Goal: Information Seeking & Learning: Learn about a topic

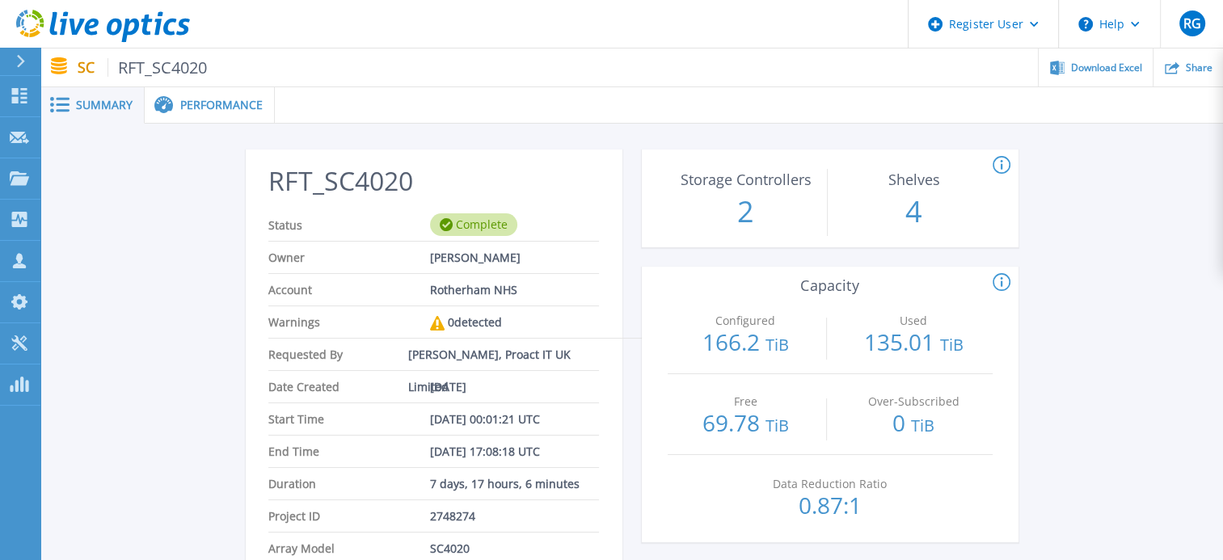
click at [203, 91] on div "Performance" at bounding box center [210, 105] width 130 height 36
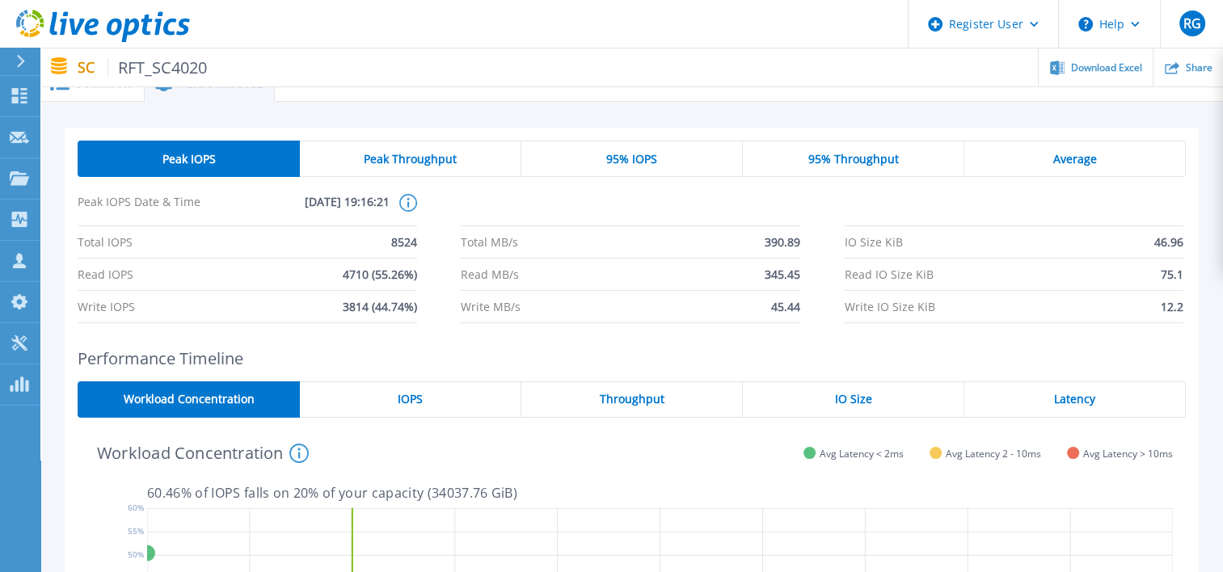
scroll to position [27, 0]
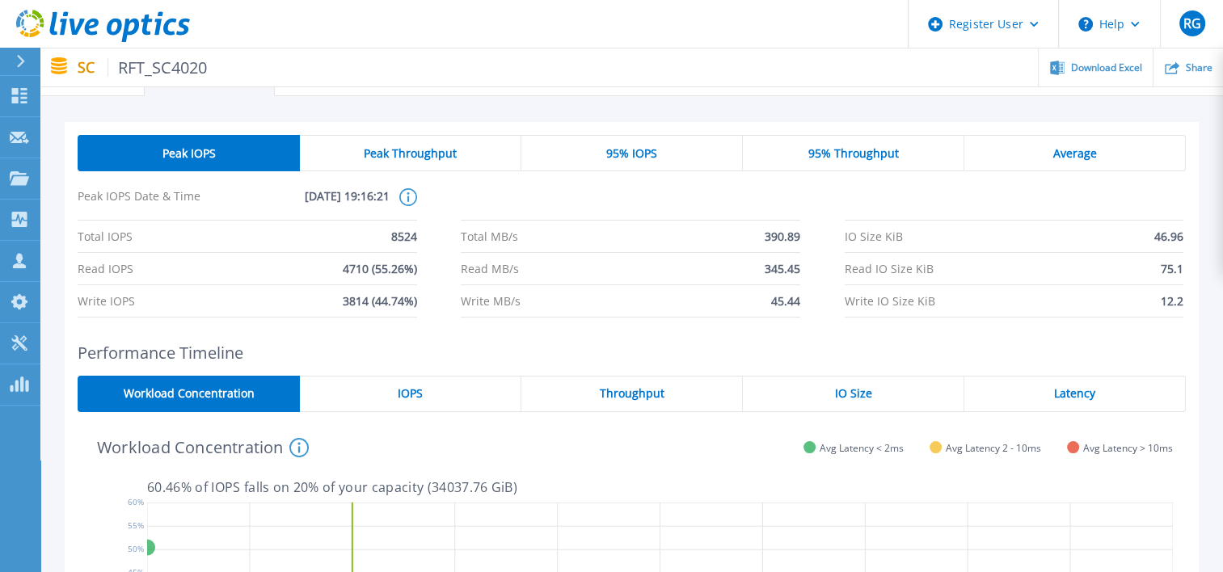
click at [433, 159] on span "Peak Throughput" at bounding box center [410, 153] width 93 height 13
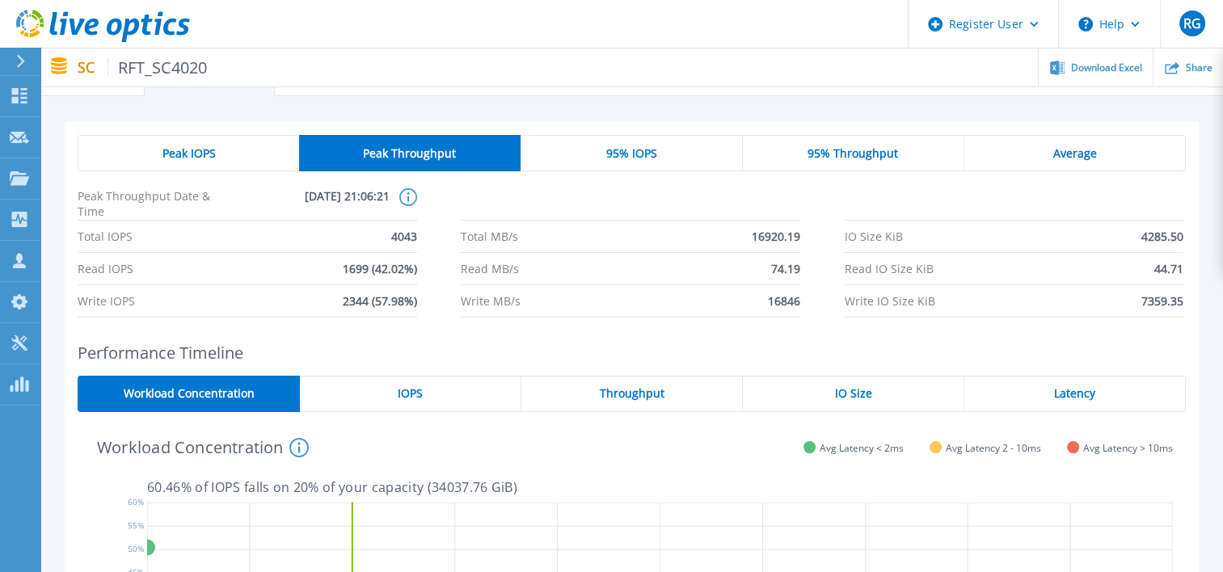
click at [239, 156] on div "Peak IOPS" at bounding box center [188, 153] width 221 height 36
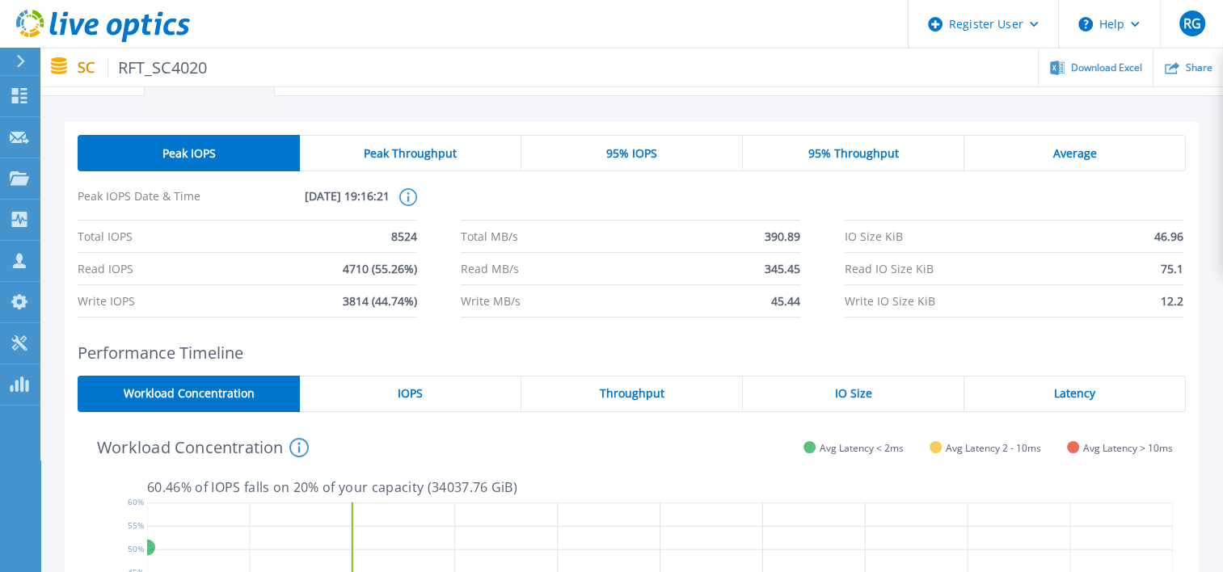
click at [394, 163] on div "Peak Throughput" at bounding box center [410, 153] width 221 height 36
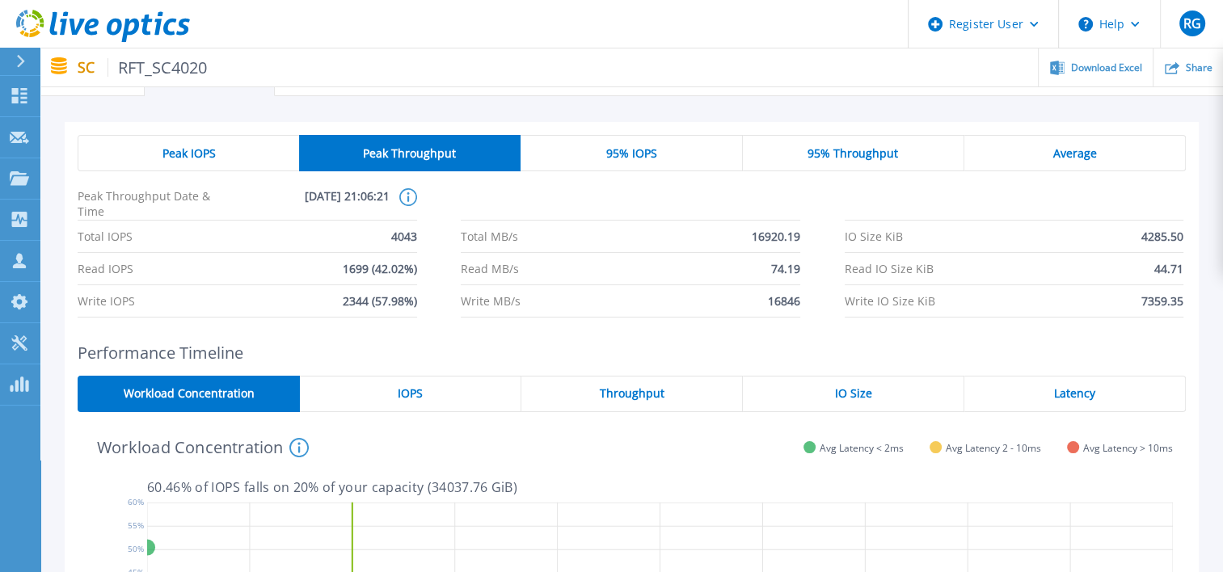
click at [171, 165] on div "Peak IOPS" at bounding box center [188, 153] width 221 height 36
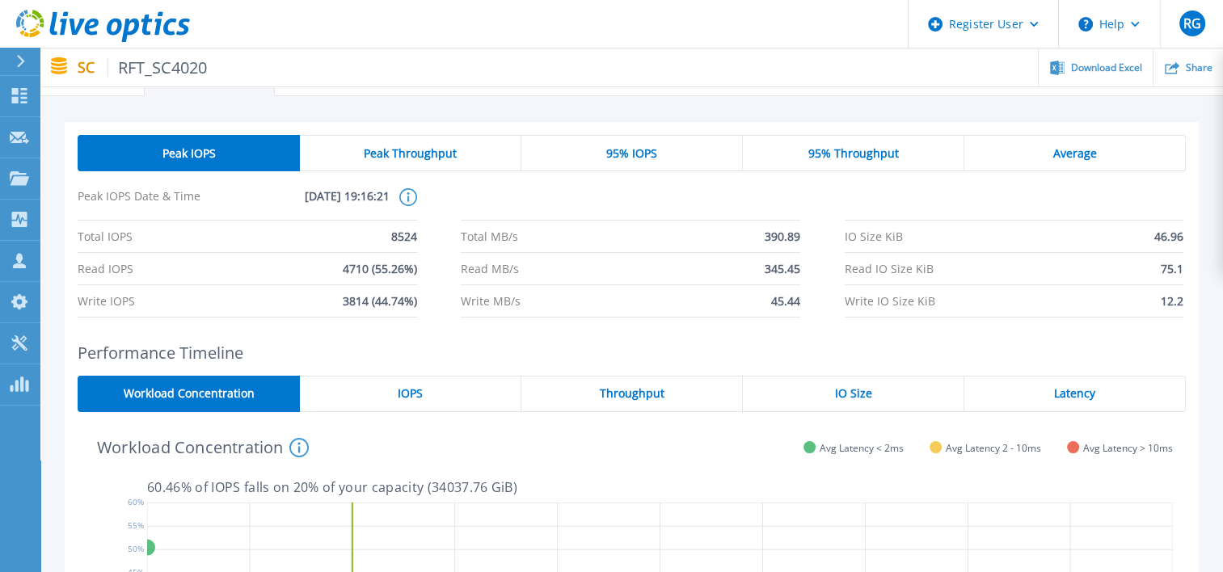
click at [350, 166] on div "Peak Throughput" at bounding box center [410, 153] width 221 height 36
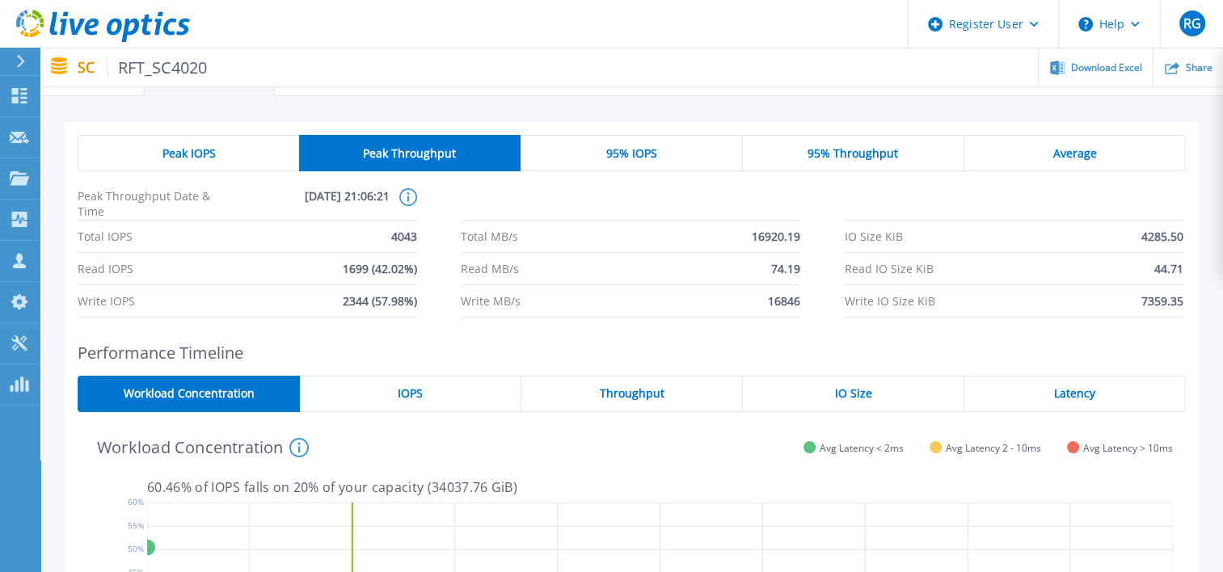
click at [196, 166] on div "Peak IOPS" at bounding box center [188, 153] width 221 height 36
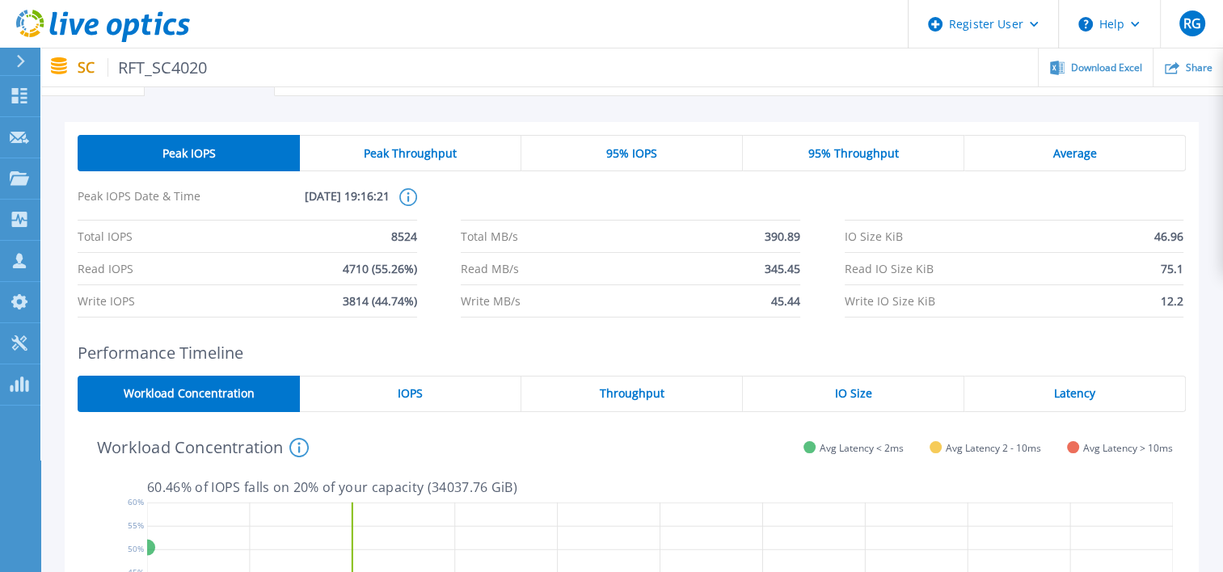
click at [379, 166] on div "Peak Throughput" at bounding box center [410, 153] width 221 height 36
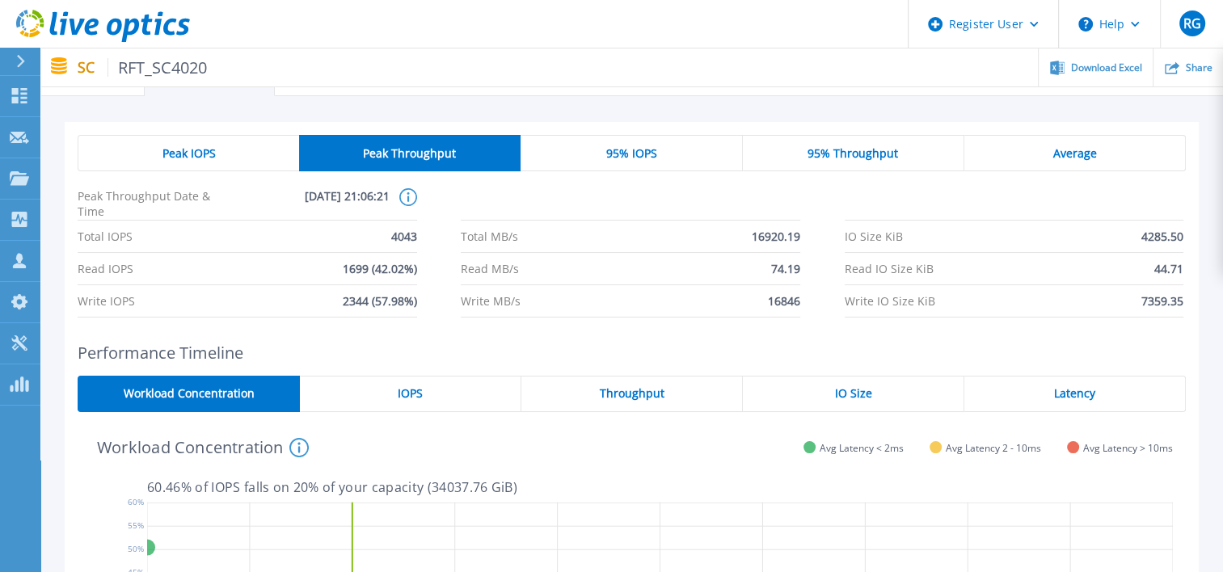
click at [632, 167] on div "95% IOPS" at bounding box center [631, 153] width 221 height 36
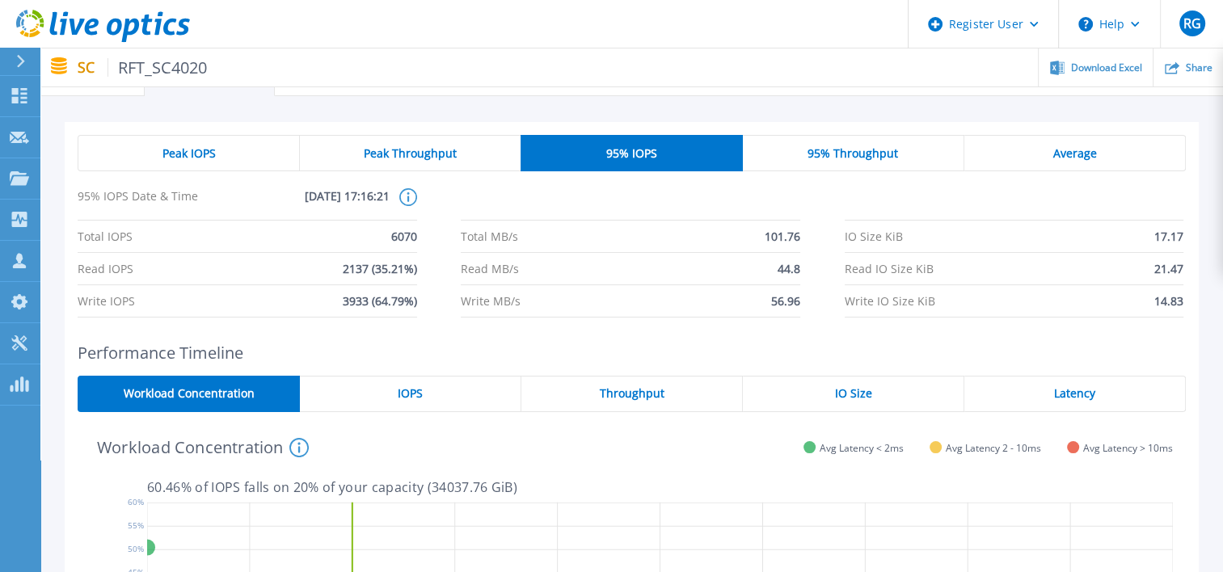
click at [879, 150] on span "95% Throughput" at bounding box center [853, 153] width 91 height 13
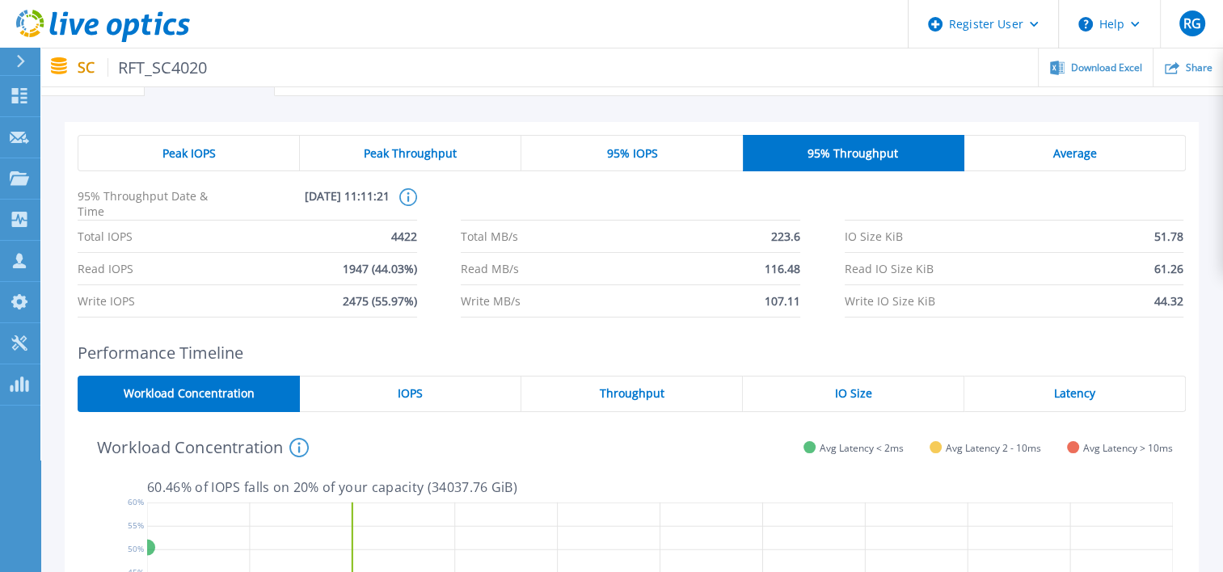
click at [697, 149] on div "95% IOPS" at bounding box center [631, 153] width 221 height 36
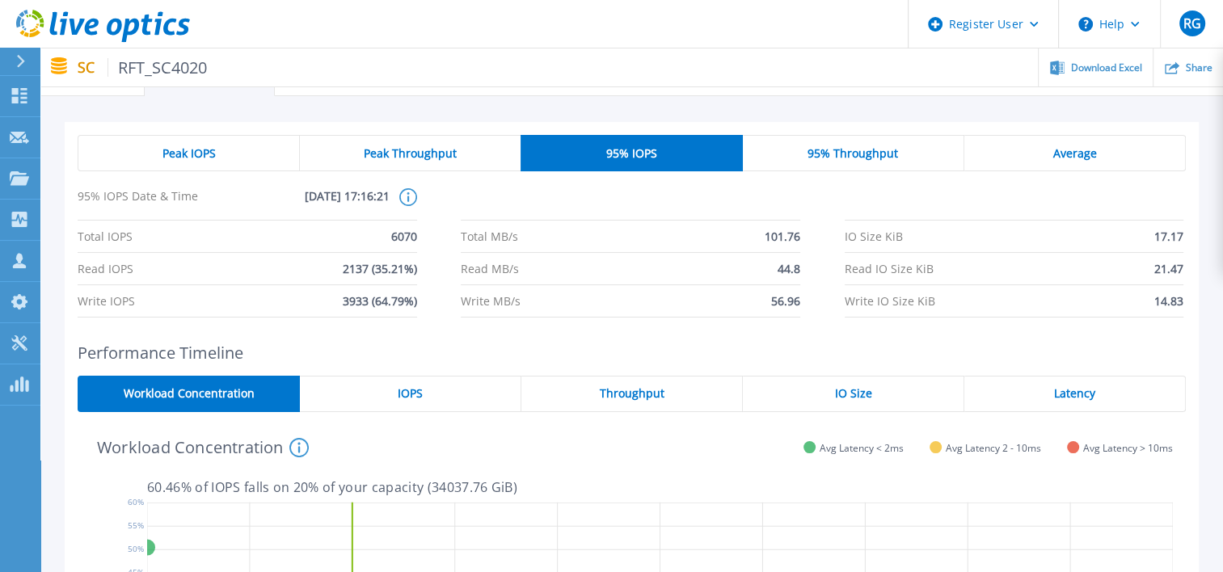
click at [1066, 153] on span "Average" at bounding box center [1074, 153] width 44 height 13
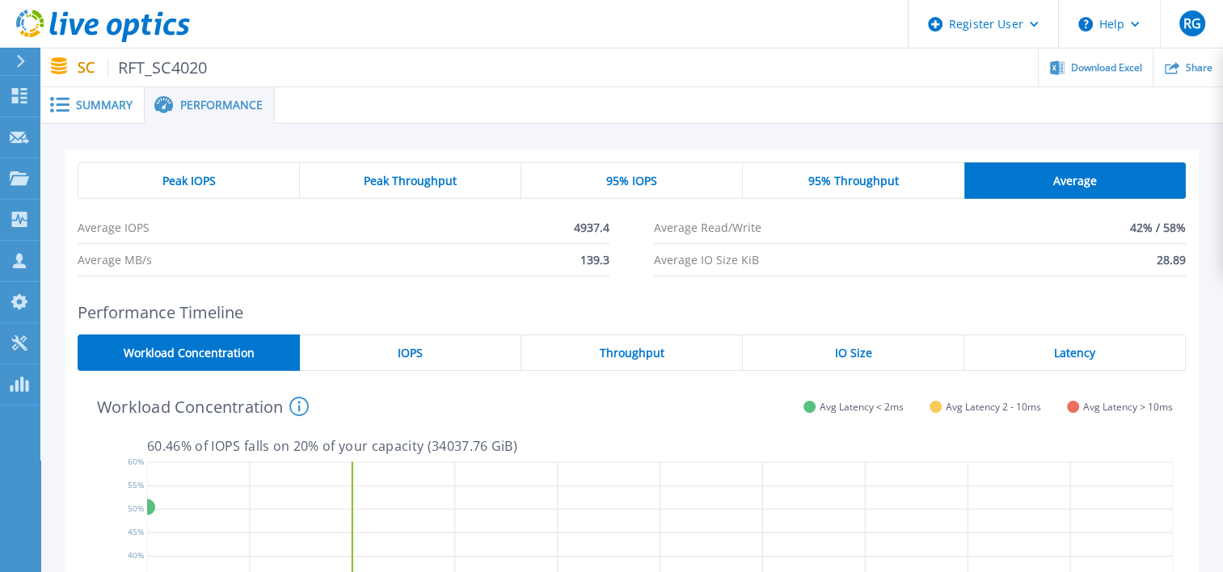
scroll to position [0, 0]
drag, startPoint x: 1128, startPoint y: 226, endPoint x: 1190, endPoint y: 224, distance: 62.3
click at [1190, 224] on div "Peak IOPS Peak Throughput 95% IOPS 95% Throughput Average Average IOPS 4937.4 A…" at bounding box center [632, 220] width 1134 height 140
copy span "42% / 58%"
click at [989, 239] on li "Average Read/Write 42% / 58%" at bounding box center [920, 228] width 532 height 32
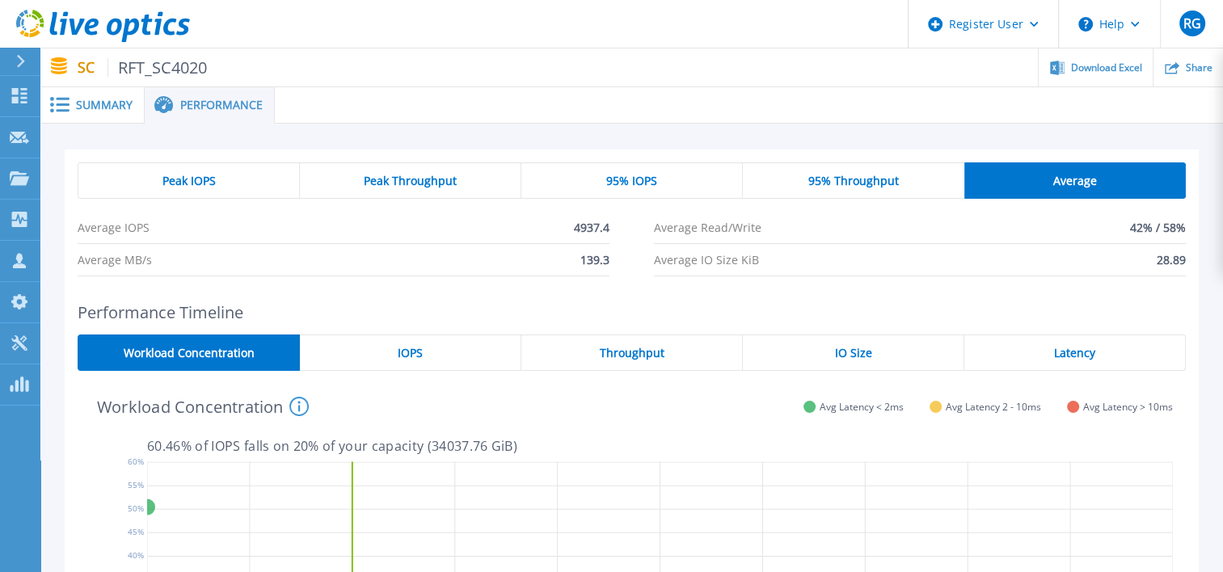
click at [666, 357] on div "Throughput" at bounding box center [631, 353] width 221 height 36
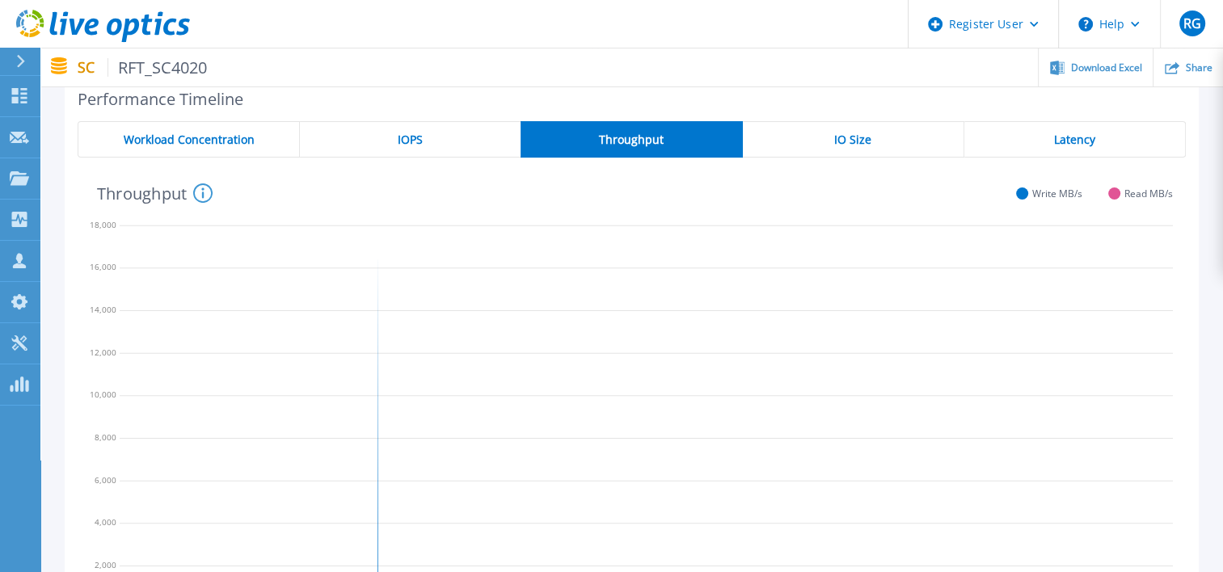
scroll to position [168, 0]
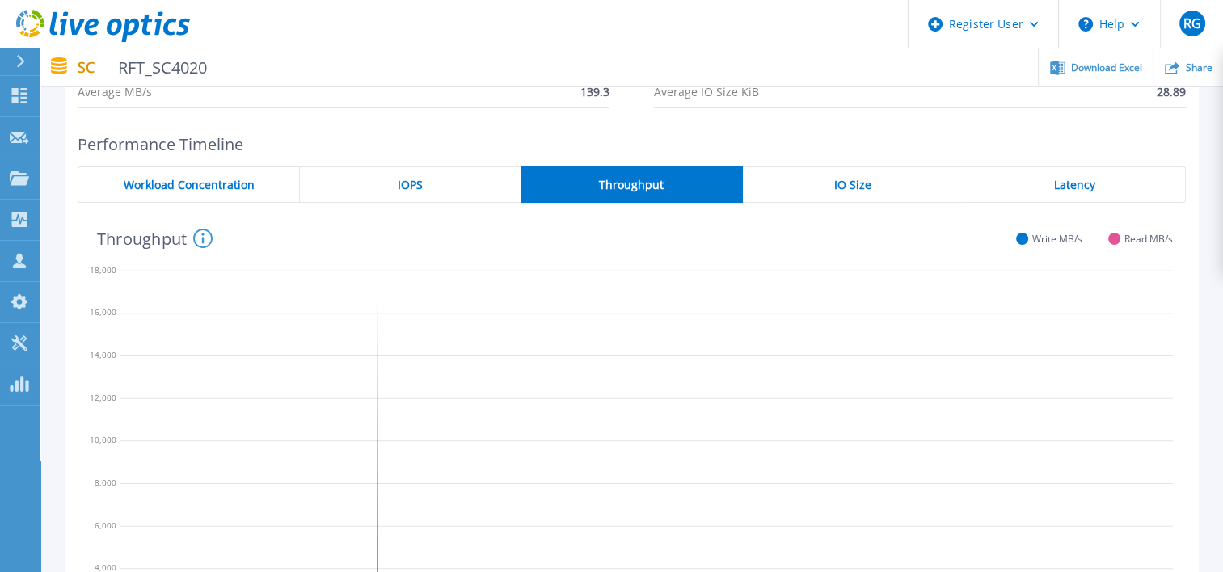
click at [848, 195] on div "IO Size" at bounding box center [853, 185] width 221 height 36
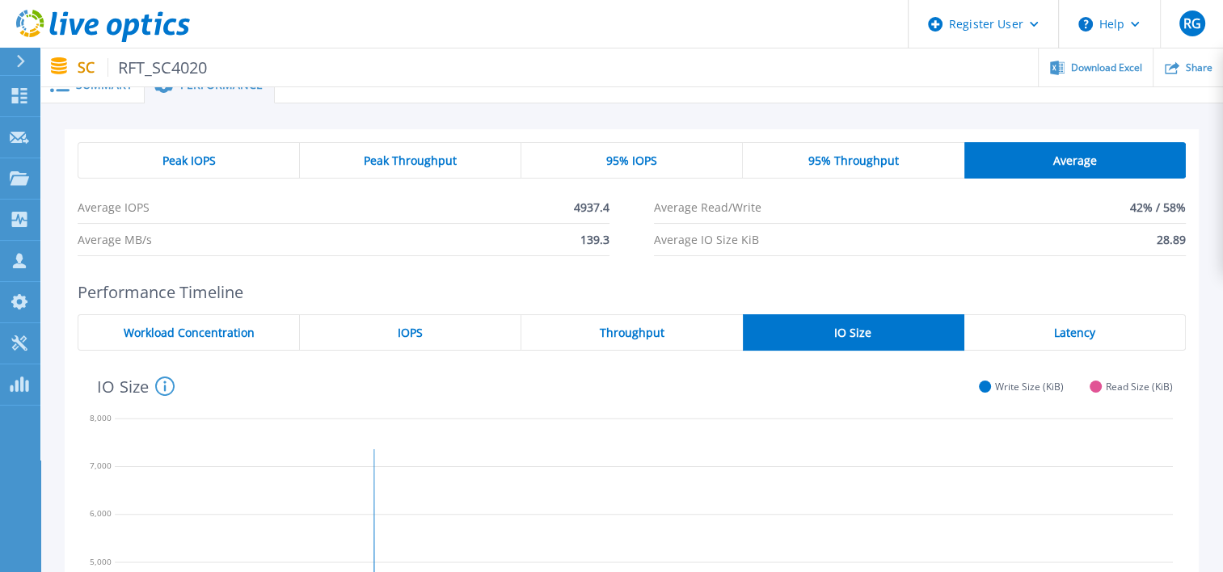
scroll to position [0, 0]
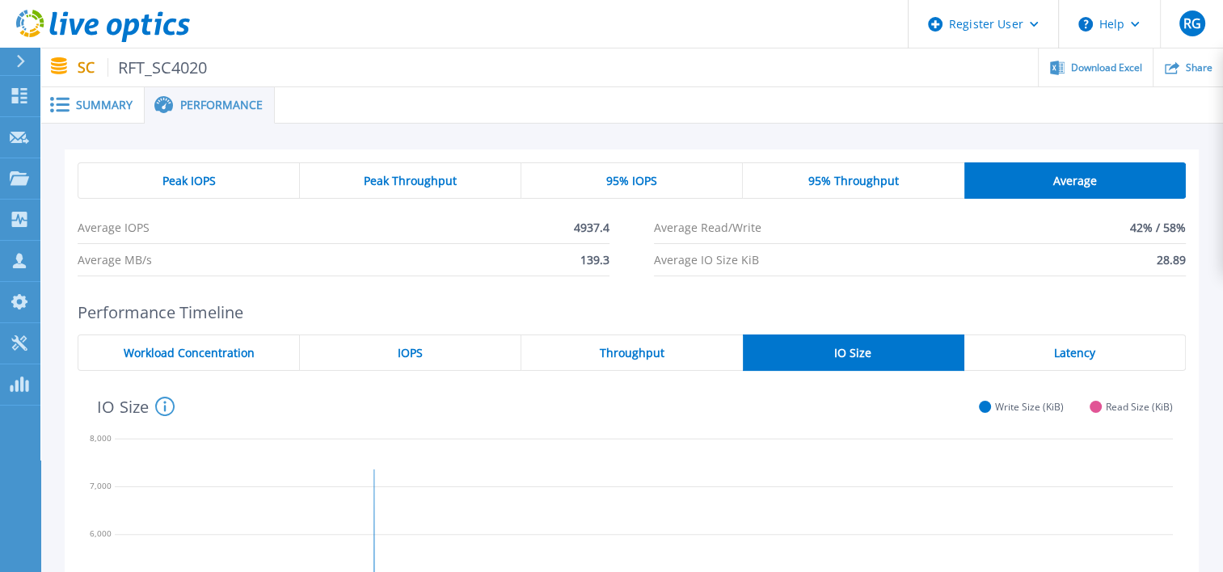
click at [854, 184] on span "95% Throughput" at bounding box center [853, 181] width 91 height 13
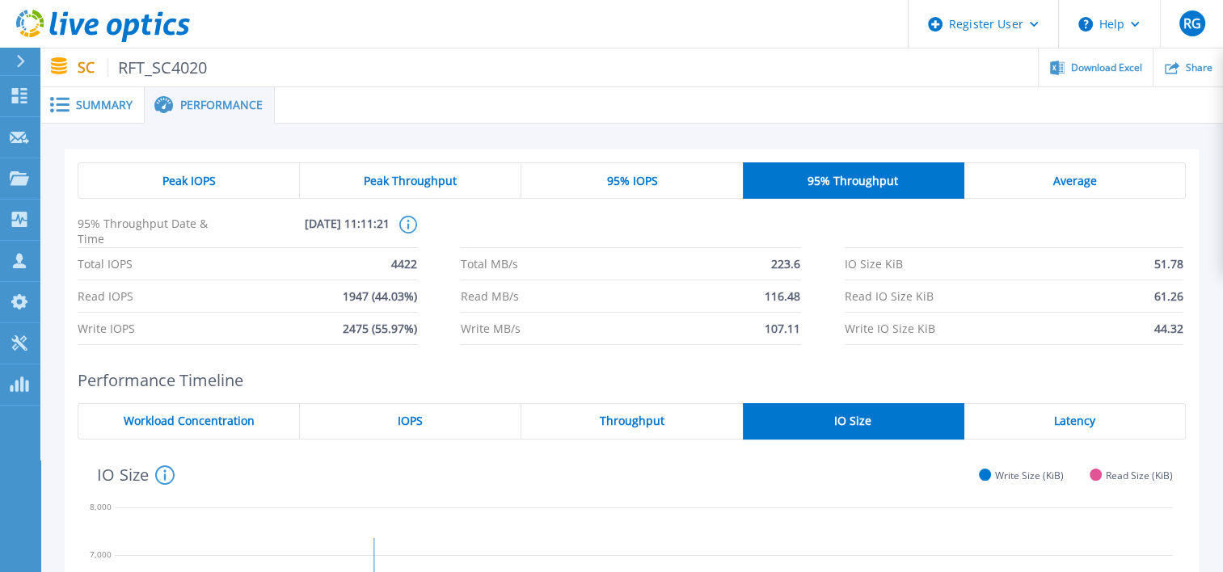
click at [1038, 179] on div "Average" at bounding box center [1074, 180] width 221 height 36
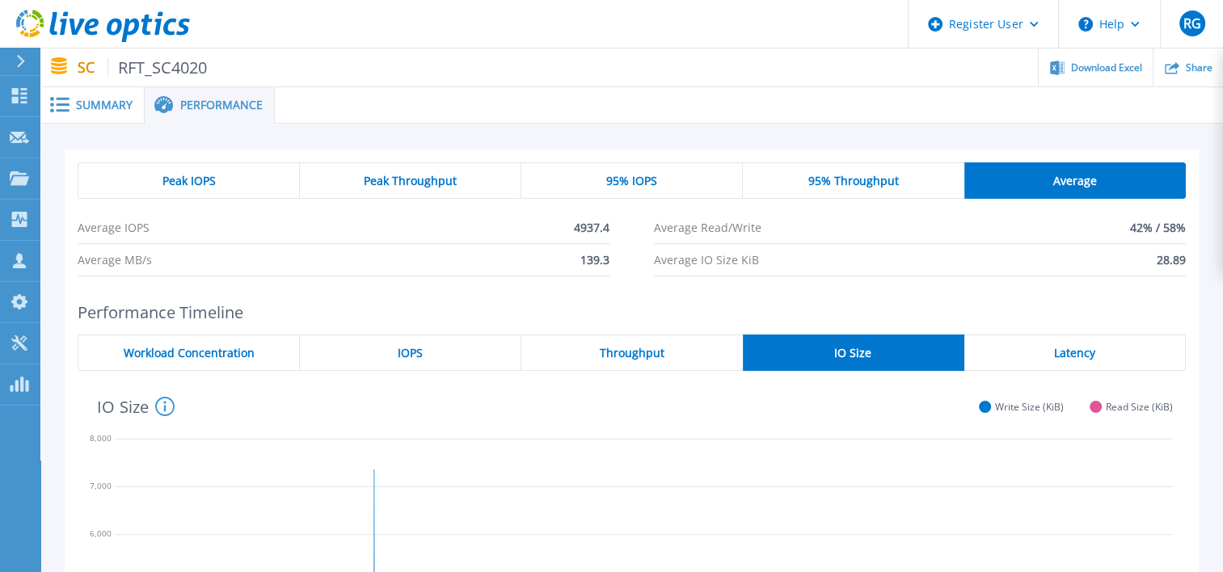
click at [409, 178] on span "Peak Throughput" at bounding box center [410, 181] width 93 height 13
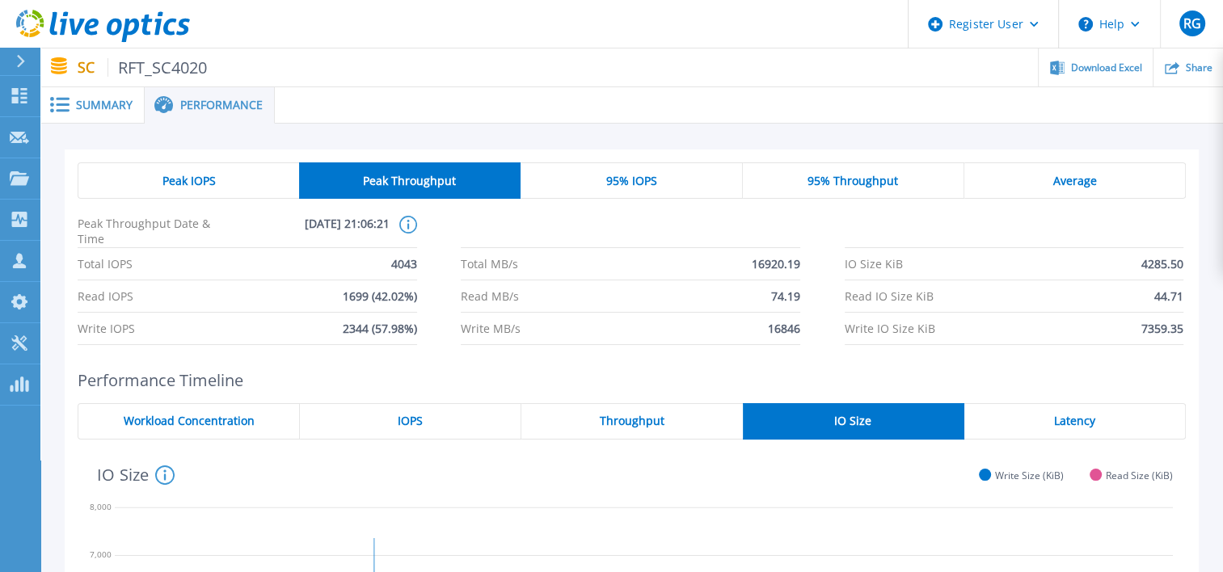
click at [236, 181] on div "Peak IOPS" at bounding box center [188, 180] width 221 height 36
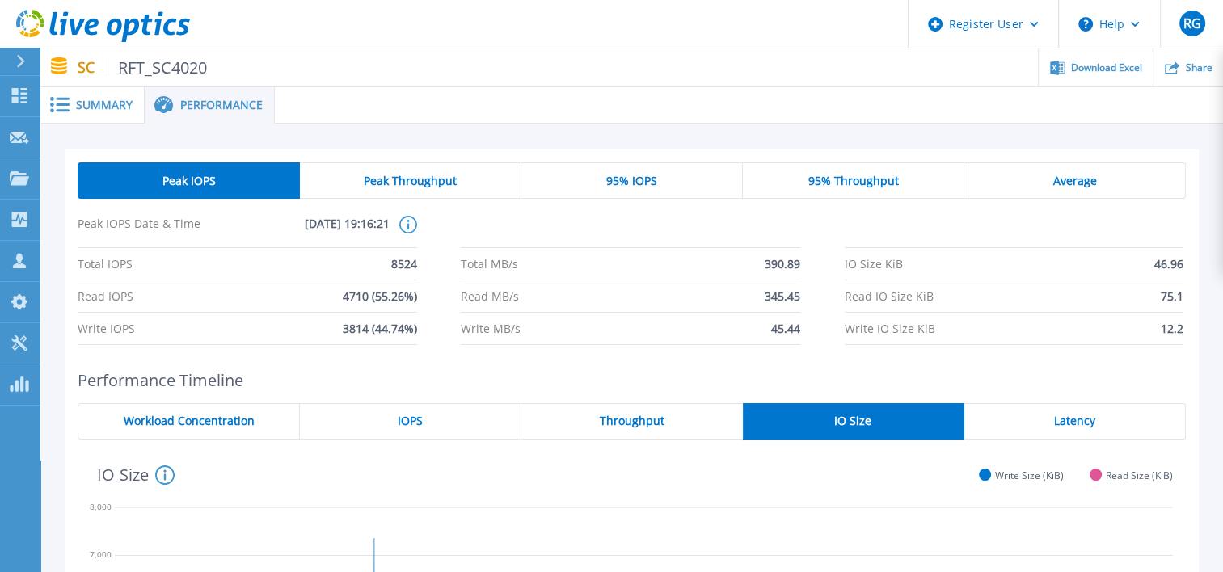
click at [430, 180] on span "Peak Throughput" at bounding box center [410, 181] width 93 height 13
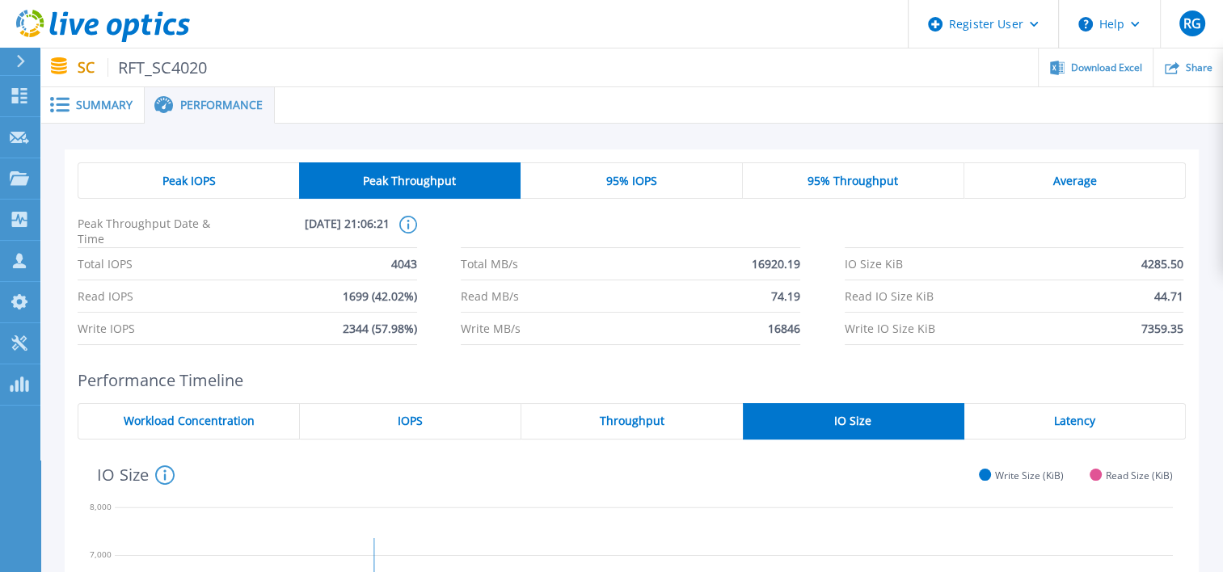
click at [1086, 178] on span "Average" at bounding box center [1074, 181] width 44 height 13
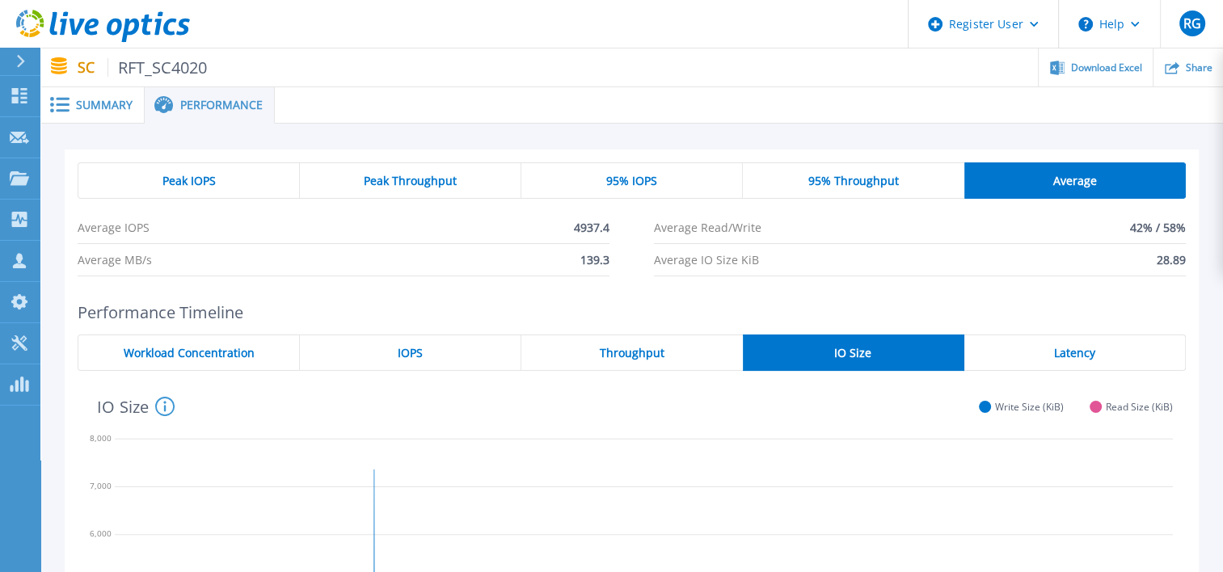
click at [407, 178] on span "Peak Throughput" at bounding box center [410, 181] width 93 height 13
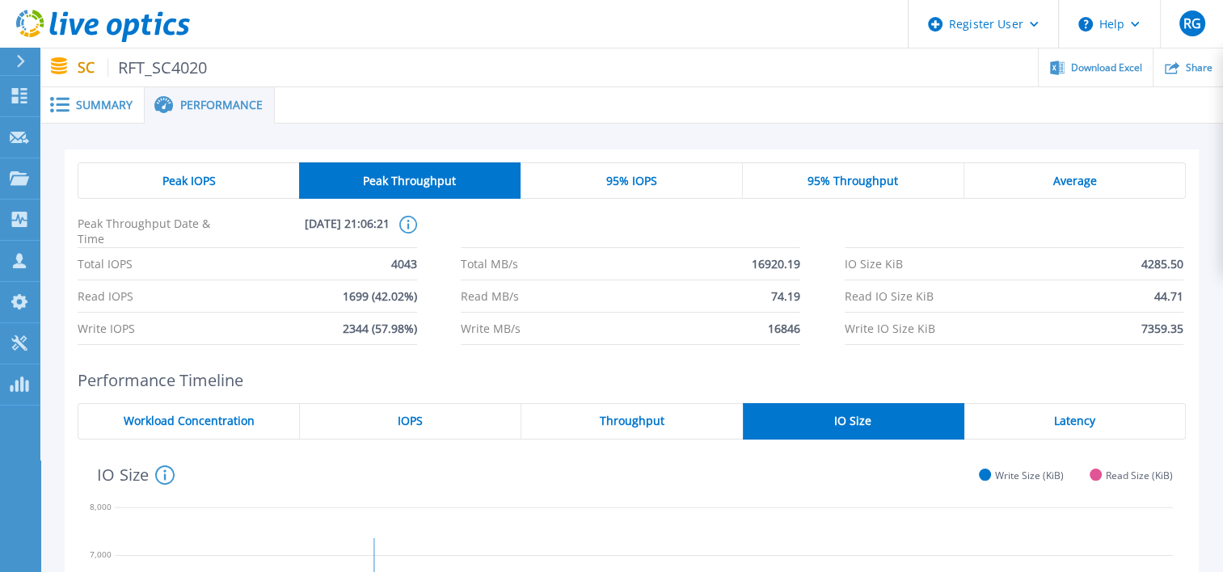
click at [200, 175] on span "Peak IOPS" at bounding box center [188, 181] width 53 height 13
